Goal: Obtain resource: Download file/media

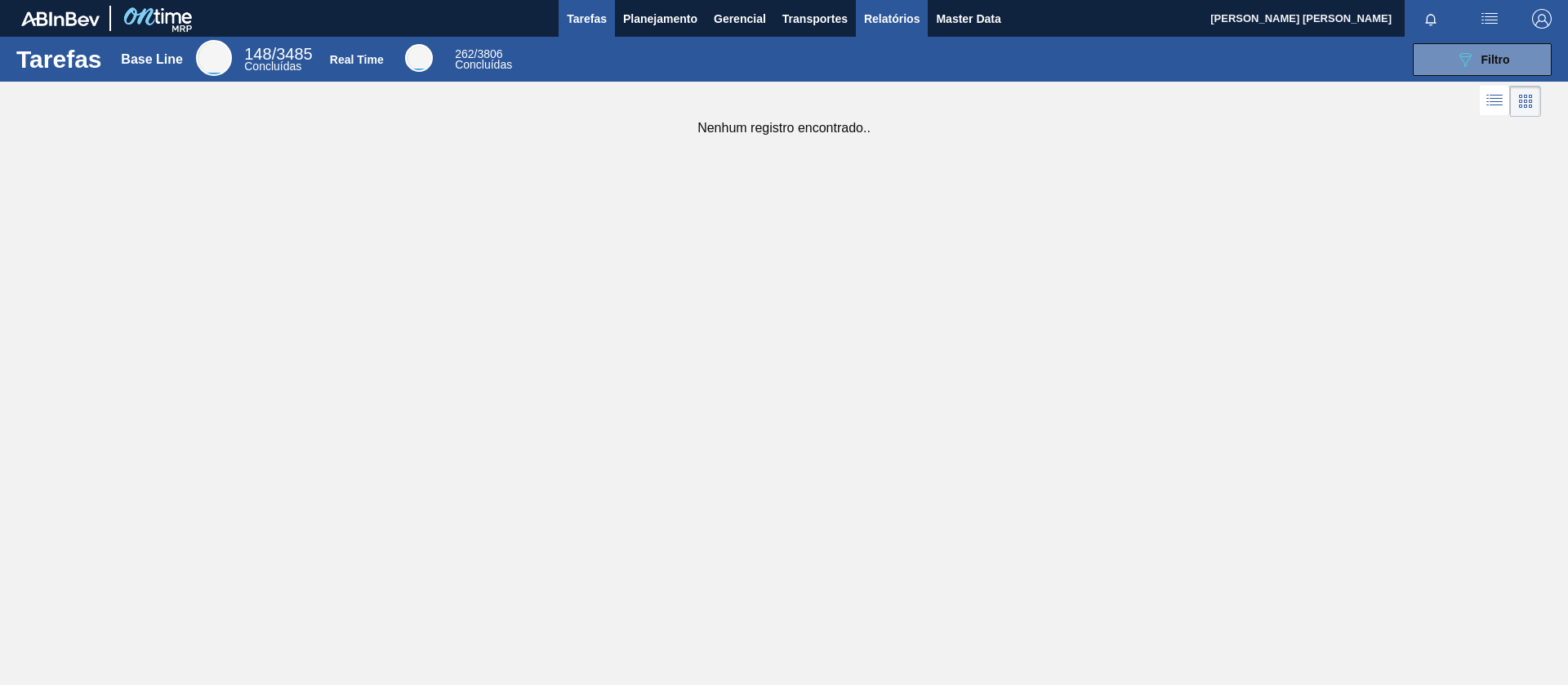
drag, startPoint x: 871, startPoint y: 15, endPoint x: 867, endPoint y: 25, distance: 10.8
click at [871, 16] on span "Relatórios" at bounding box center [891, 18] width 55 height 19
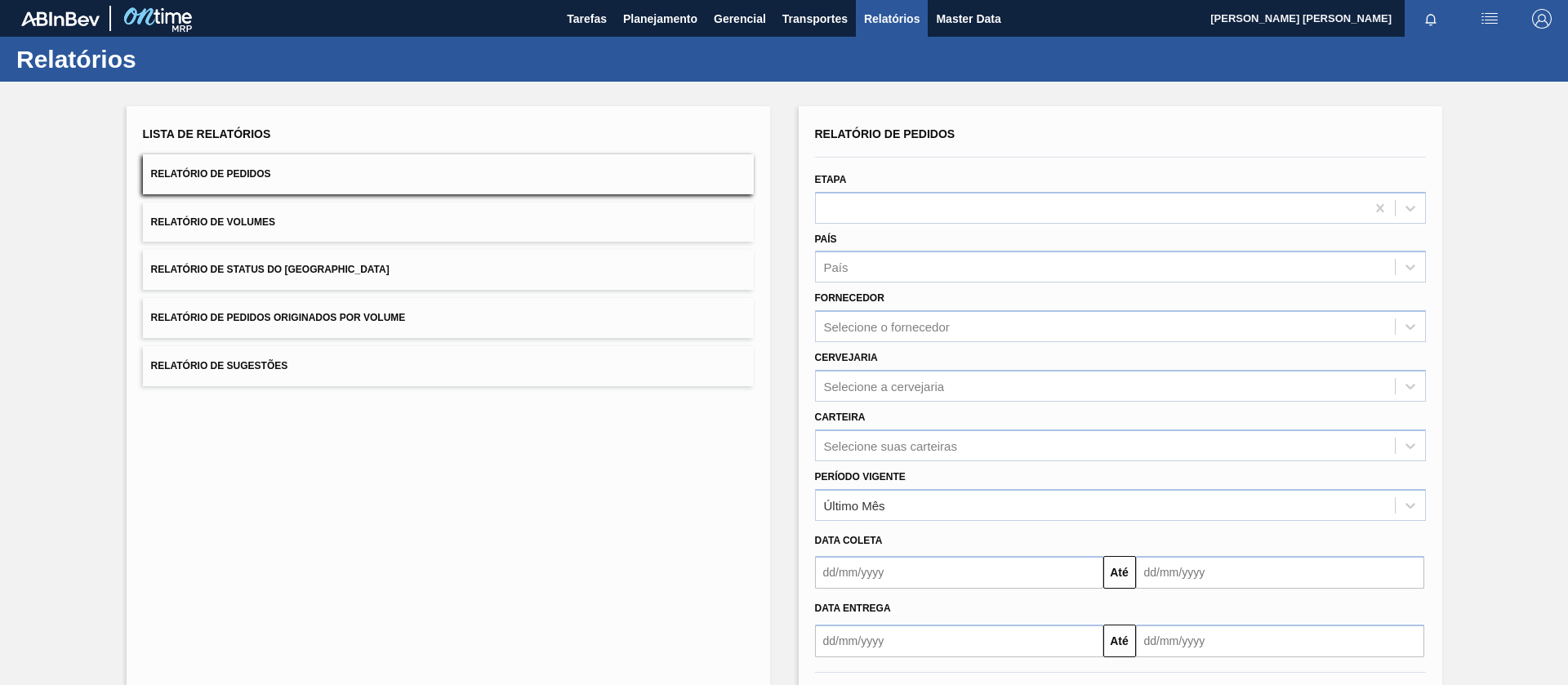
click at [411, 298] on button "Relatório de Pedidos Originados por Volume" at bounding box center [448, 317] width 611 height 40
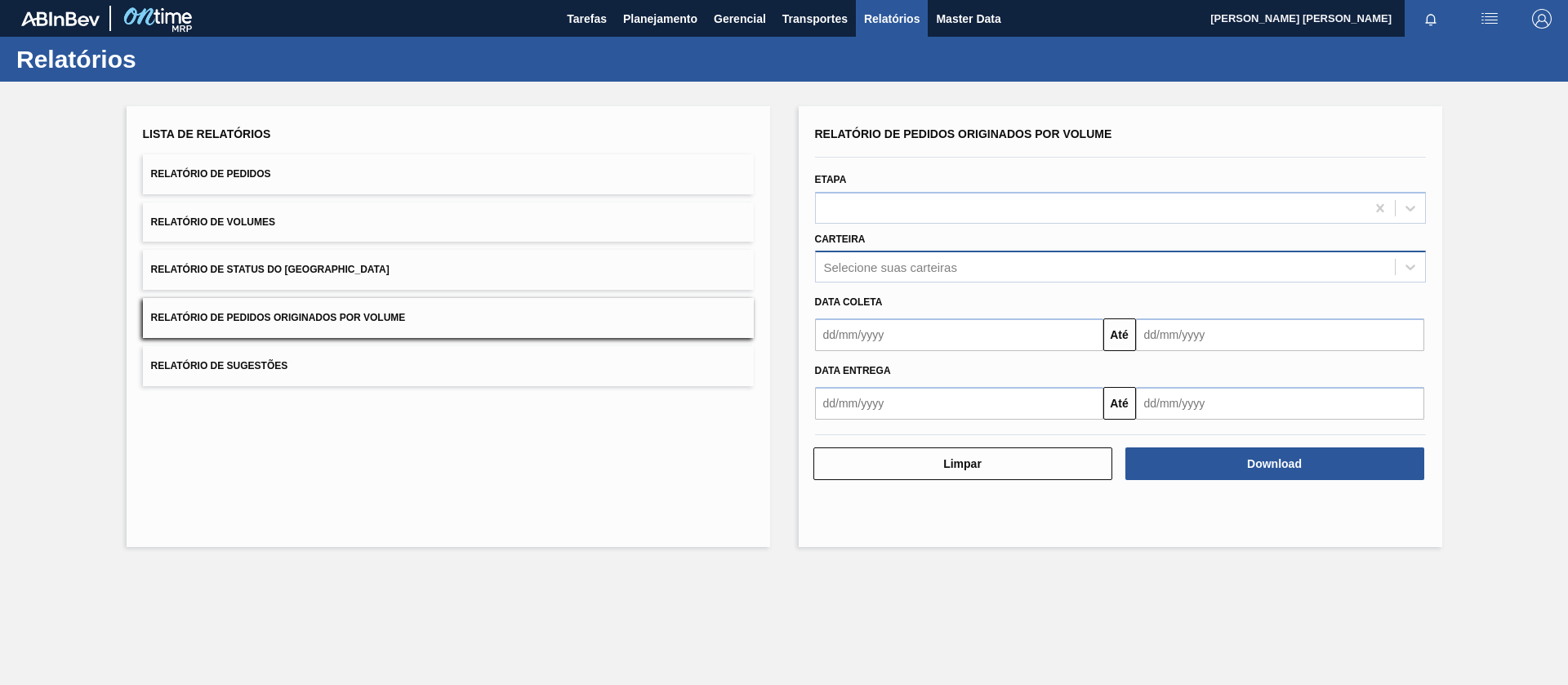
click at [960, 270] on div "Selecione suas carteiras" at bounding box center [1104, 268] width 579 height 23
click at [882, 267] on div "Selecione suas carteiras" at bounding box center [890, 268] width 133 height 14
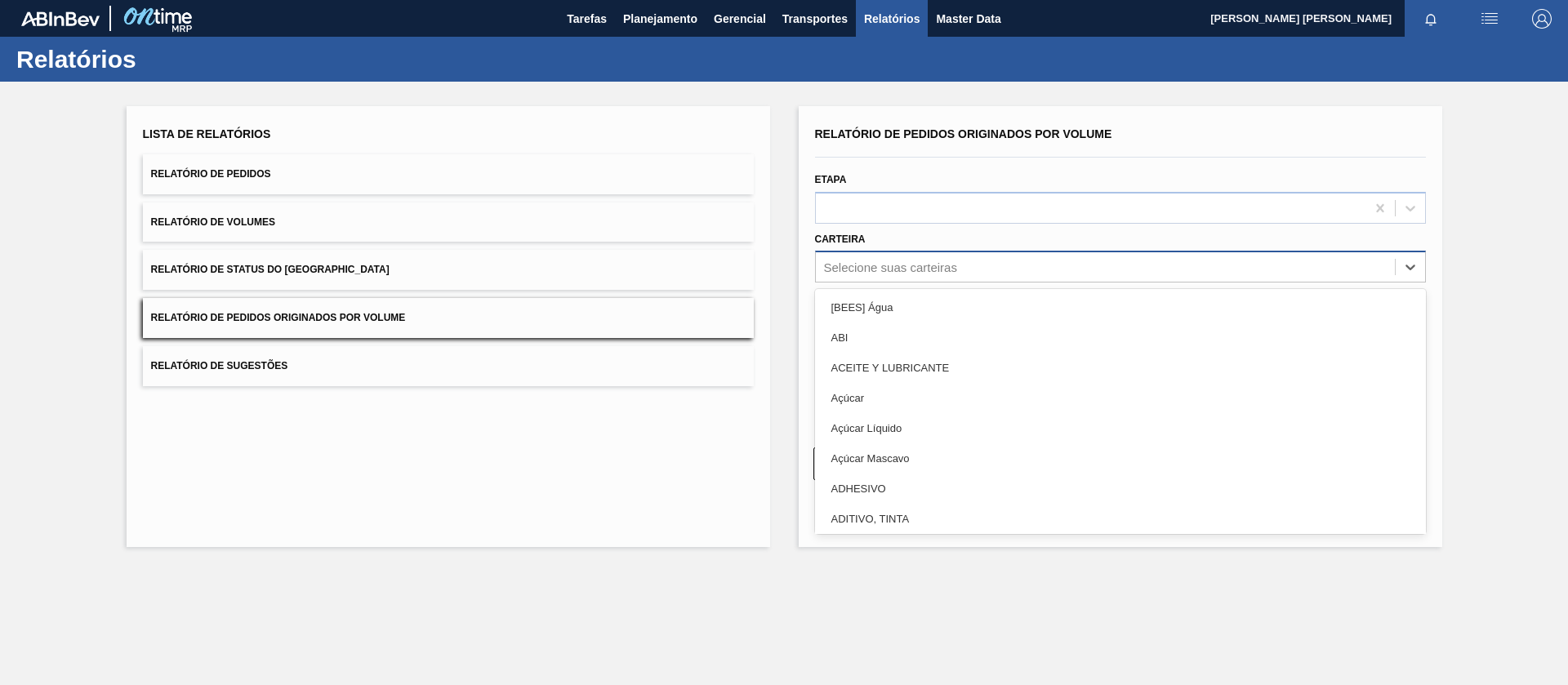
type input "h"
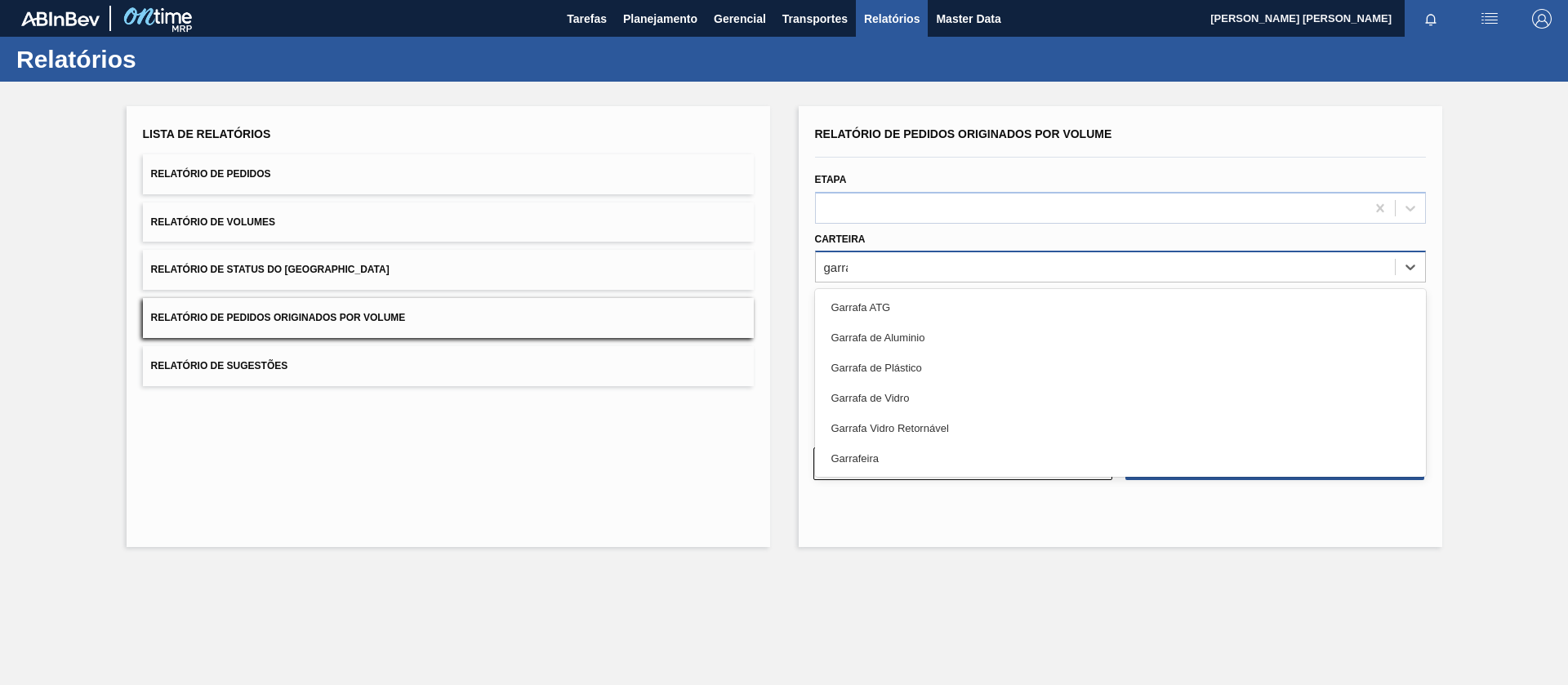
type input "garraf"
drag, startPoint x: 890, startPoint y: 388, endPoint x: 1065, endPoint y: 418, distance: 177.6
click at [891, 390] on div "Garrafa de Vidro" at bounding box center [1120, 398] width 611 height 30
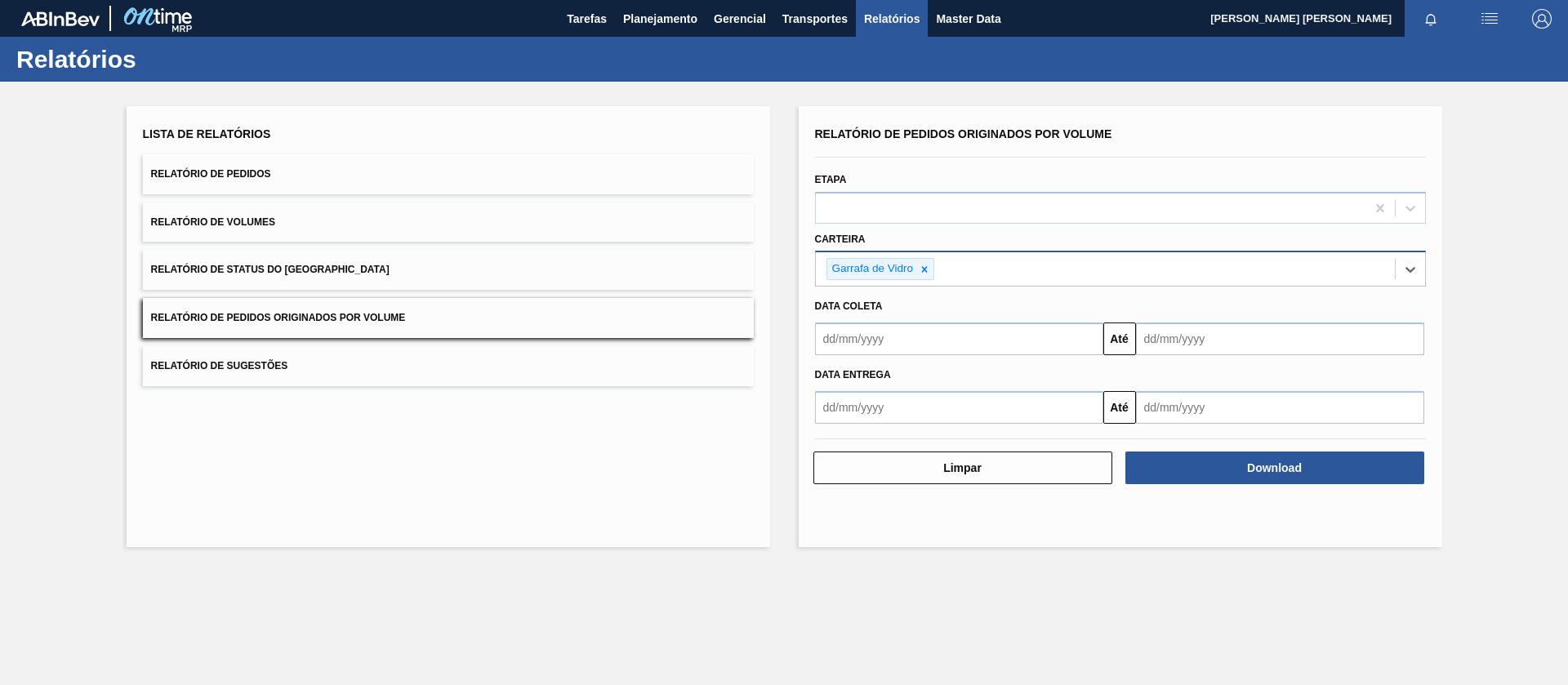
click at [887, 336] on input "text" at bounding box center [958, 340] width 288 height 33
click at [911, 482] on div "15" at bounding box center [912, 484] width 22 height 22
drag, startPoint x: 1181, startPoint y: 339, endPoint x: 1181, endPoint y: 361, distance: 22.0
click at [1180, 339] on input "text" at bounding box center [1279, 340] width 288 height 33
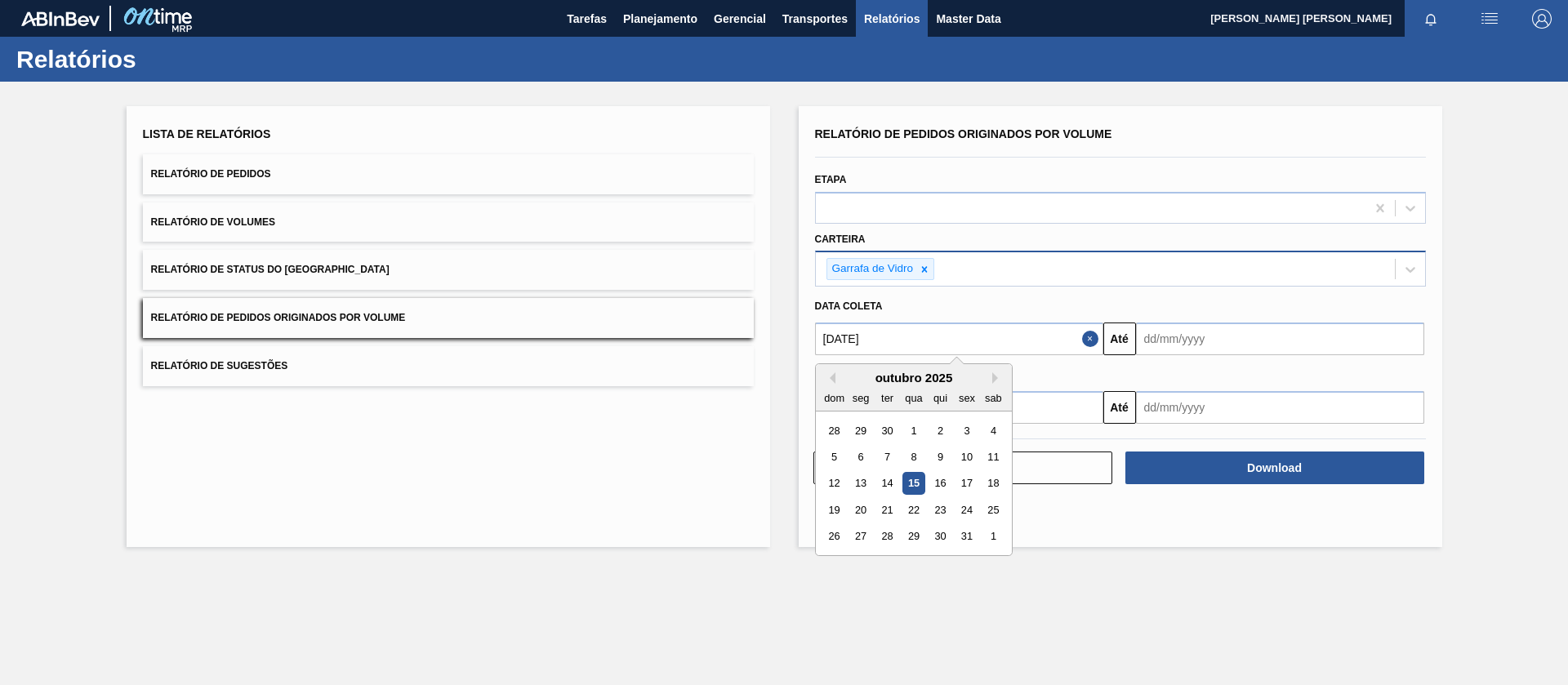
click at [979, 332] on input "[DATE]" at bounding box center [958, 340] width 288 height 33
click at [912, 426] on div "1" at bounding box center [912, 431] width 22 height 22
type input "[DATE]"
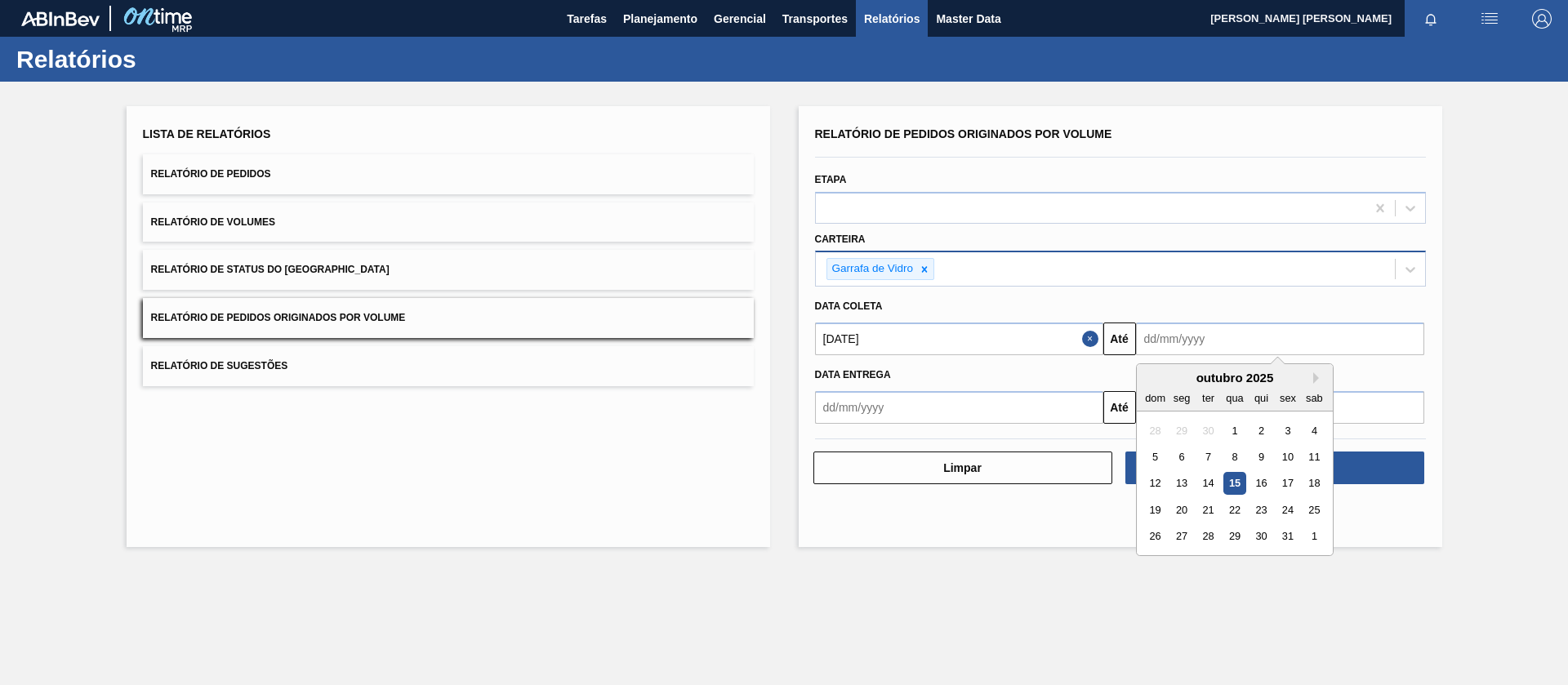
click at [1207, 336] on input "text" at bounding box center [1279, 340] width 288 height 33
click at [1292, 532] on div "31" at bounding box center [1287, 537] width 22 height 22
type input "[DATE]"
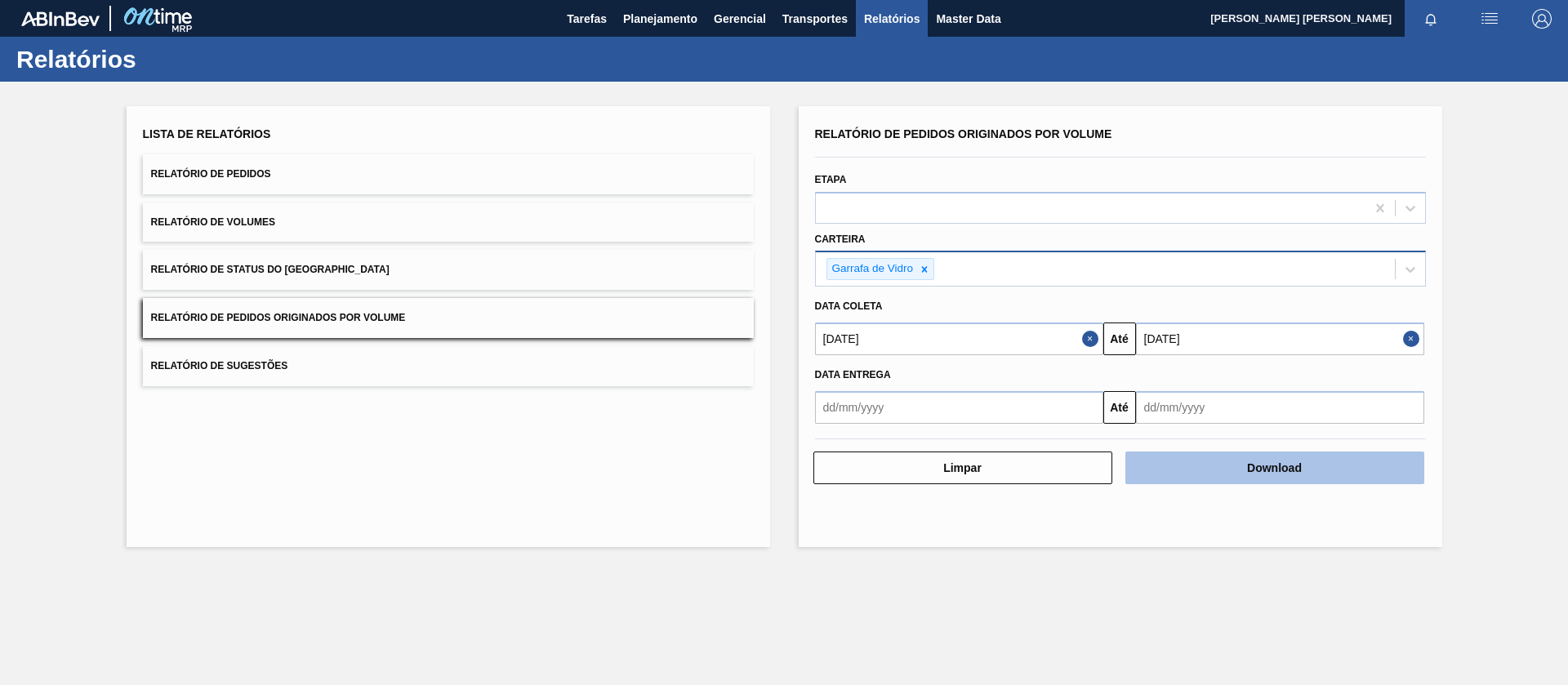
click at [1272, 480] on button "Download" at bounding box center [1274, 469] width 299 height 33
